Goal: Task Accomplishment & Management: Use online tool/utility

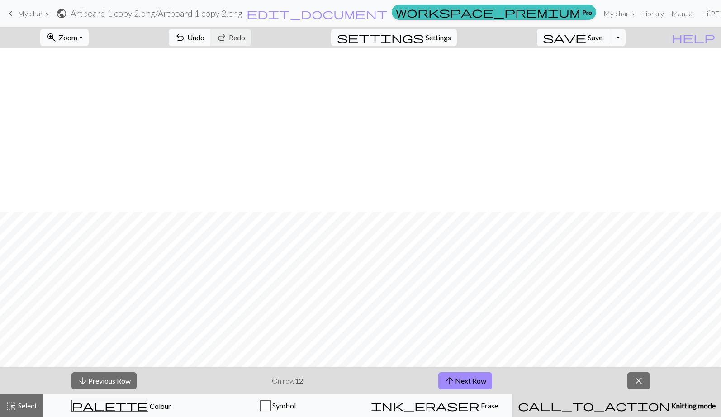
scroll to position [164, 0]
click at [466, 376] on button "arrow_upward Next Row" at bounding box center [465, 380] width 54 height 17
click at [458, 384] on button "arrow_upward Next Row" at bounding box center [465, 380] width 54 height 17
click at [463, 378] on button "arrow_upward Next Row" at bounding box center [465, 380] width 54 height 17
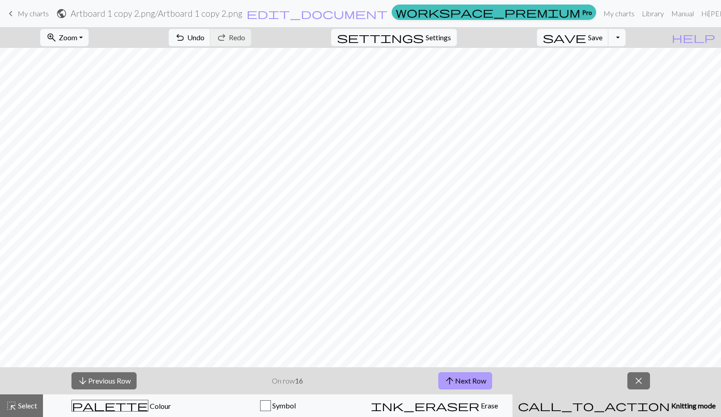
click at [467, 377] on button "arrow_upward Next Row" at bounding box center [465, 380] width 54 height 17
click at [445, 381] on span "arrow_upward" at bounding box center [449, 381] width 11 height 13
click at [467, 377] on button "arrow_upward Next Row" at bounding box center [465, 380] width 54 height 17
click at [438, 372] on button "arrow_upward Next Row" at bounding box center [465, 380] width 54 height 17
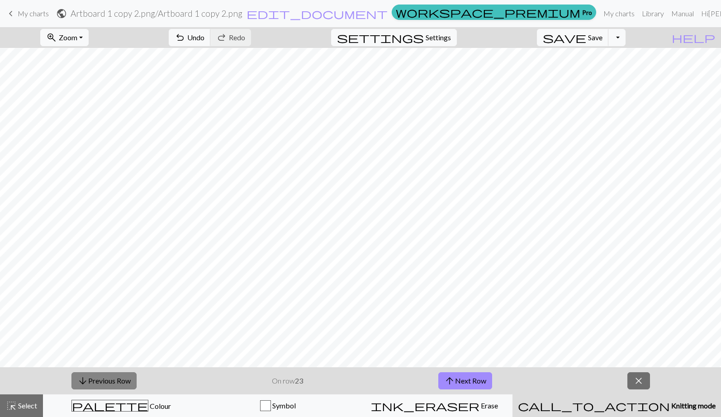
click at [115, 381] on button "arrow_downward Previous Row" at bounding box center [103, 380] width 65 height 17
click at [466, 376] on button "arrow_upward Next Row" at bounding box center [465, 380] width 54 height 17
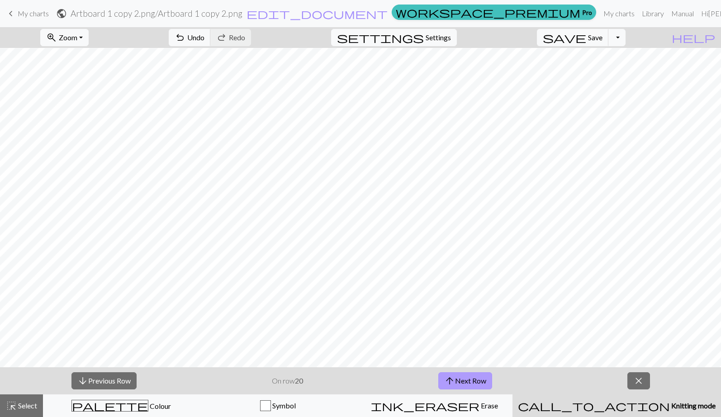
click at [463, 379] on button "arrow_upward Next Row" at bounding box center [465, 380] width 54 height 17
click at [466, 379] on button "arrow_upward Next Row" at bounding box center [465, 380] width 54 height 17
click at [463, 381] on button "arrow_upward Next Row" at bounding box center [465, 380] width 54 height 17
click at [473, 381] on button "arrow_upward Next Row" at bounding box center [465, 380] width 54 height 17
click at [457, 384] on button "arrow_upward Next Row" at bounding box center [465, 380] width 54 height 17
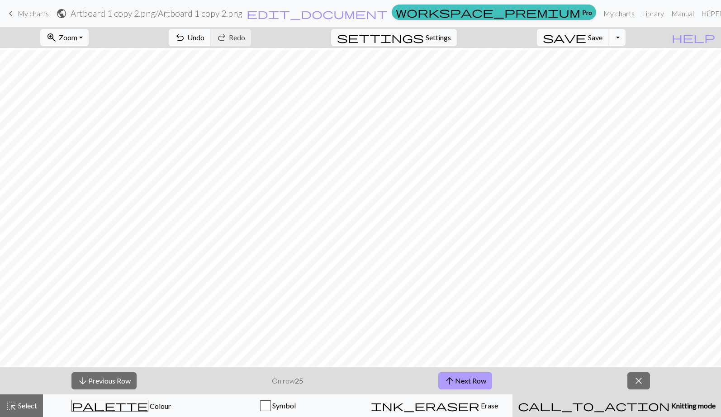
click at [457, 384] on button "arrow_upward Next Row" at bounding box center [465, 380] width 54 height 17
click at [438, 372] on button "arrow_upward Next Row" at bounding box center [465, 380] width 54 height 17
click at [125, 384] on button "arrow_downward Previous Row" at bounding box center [103, 380] width 65 height 17
click at [461, 381] on button "arrow_upward Next Row" at bounding box center [465, 380] width 54 height 17
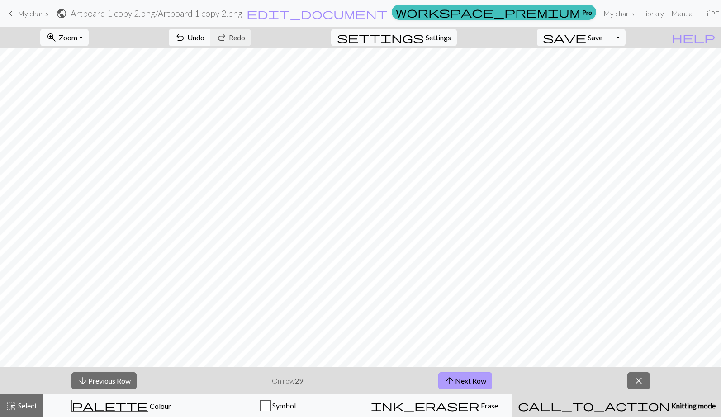
click at [467, 377] on button "arrow_upward Next Row" at bounding box center [465, 380] width 54 height 17
